Goal: Task Accomplishment & Management: Manage account settings

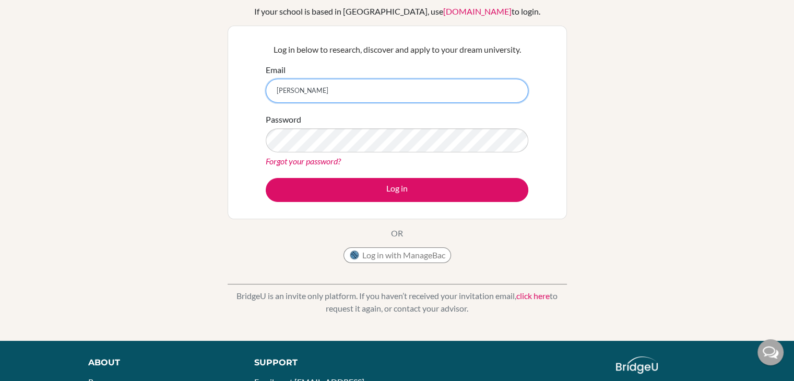
scroll to position [49, 0]
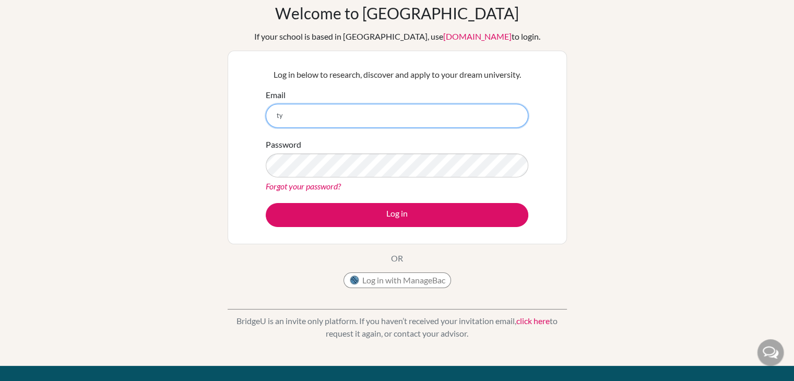
type input "t"
type input "h"
click at [538, 324] on link "click here" at bounding box center [532, 321] width 33 height 10
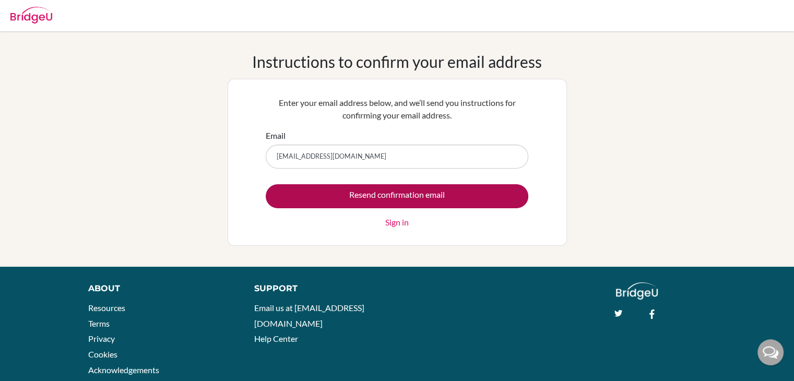
type input "hillt@peterhouse.co.zw"
click at [349, 203] on input "Resend confirmation email" at bounding box center [397, 196] width 263 height 24
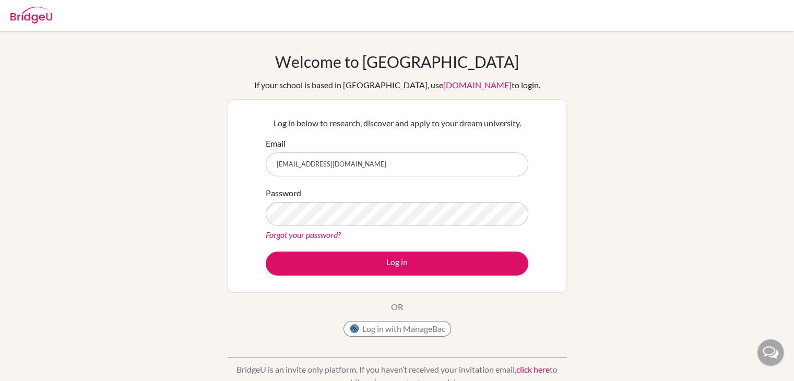
type input "[EMAIL_ADDRESS][DOMAIN_NAME]"
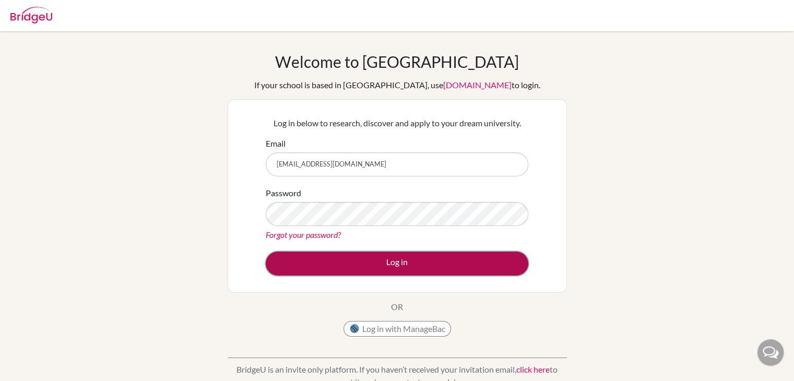
click at [359, 266] on button "Log in" at bounding box center [397, 264] width 263 height 24
